Goal: Check status: Check status

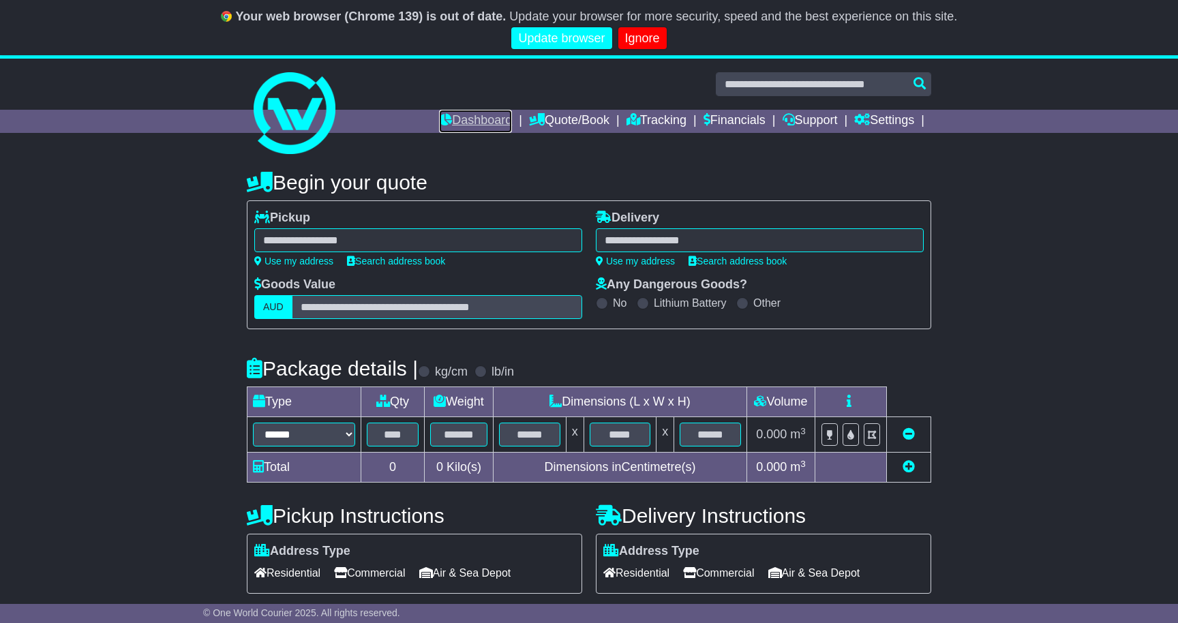
click at [468, 117] on link "Dashboard" at bounding box center [475, 121] width 73 height 23
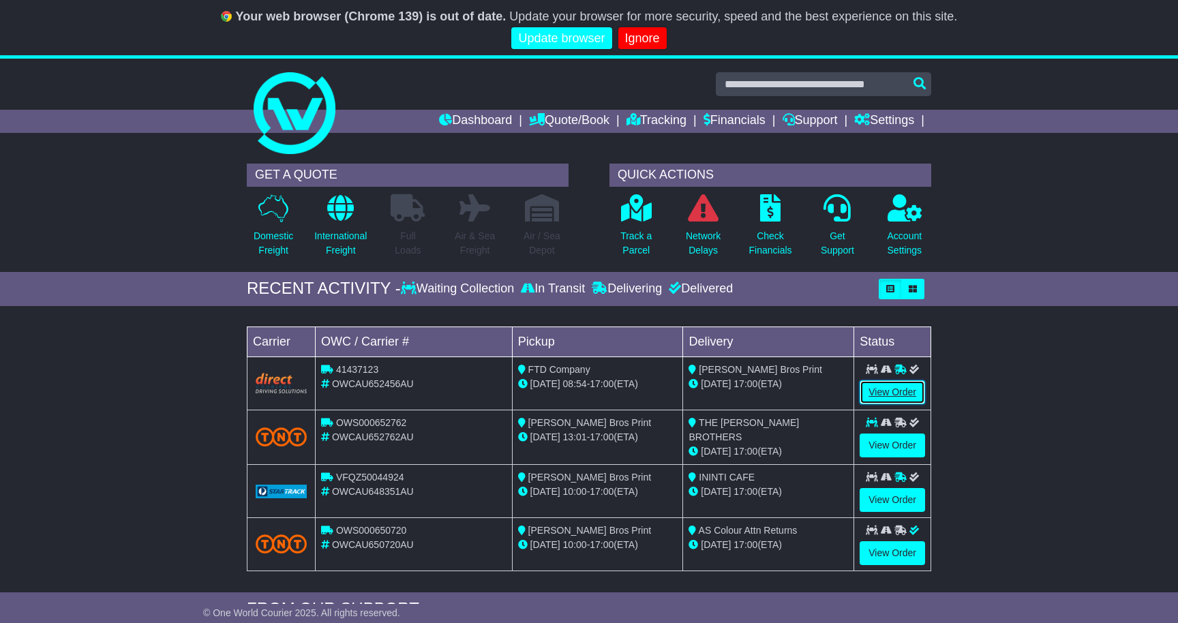
click at [884, 391] on link "View Order" at bounding box center [892, 393] width 65 height 24
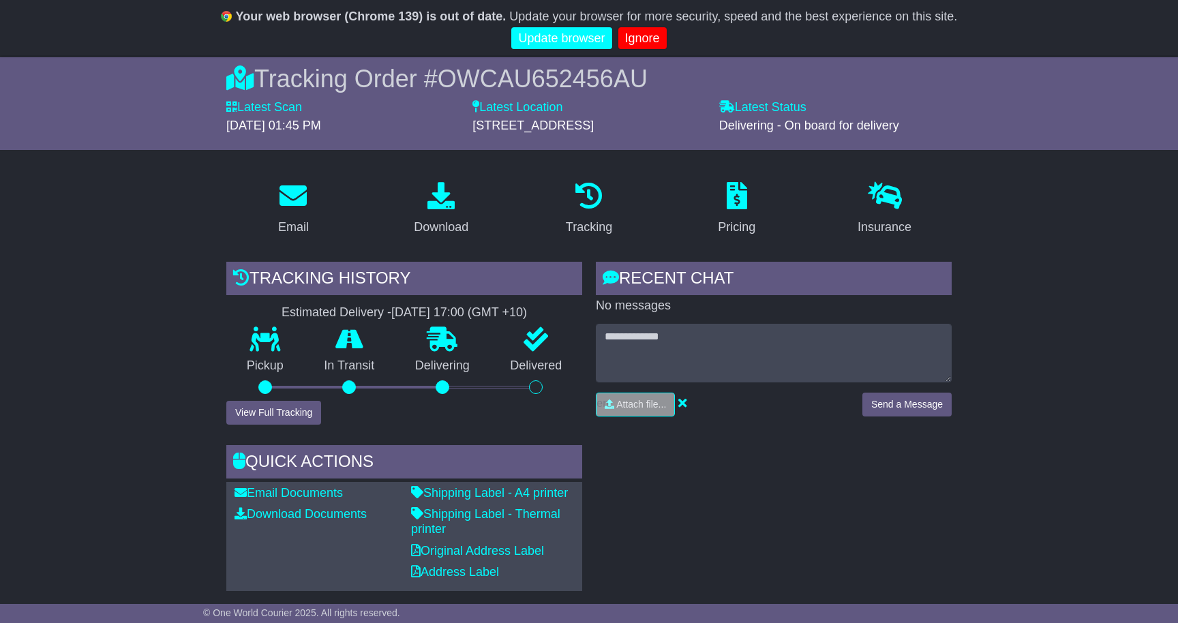
scroll to position [121, 0]
